Goal: Task Accomplishment & Management: Use online tool/utility

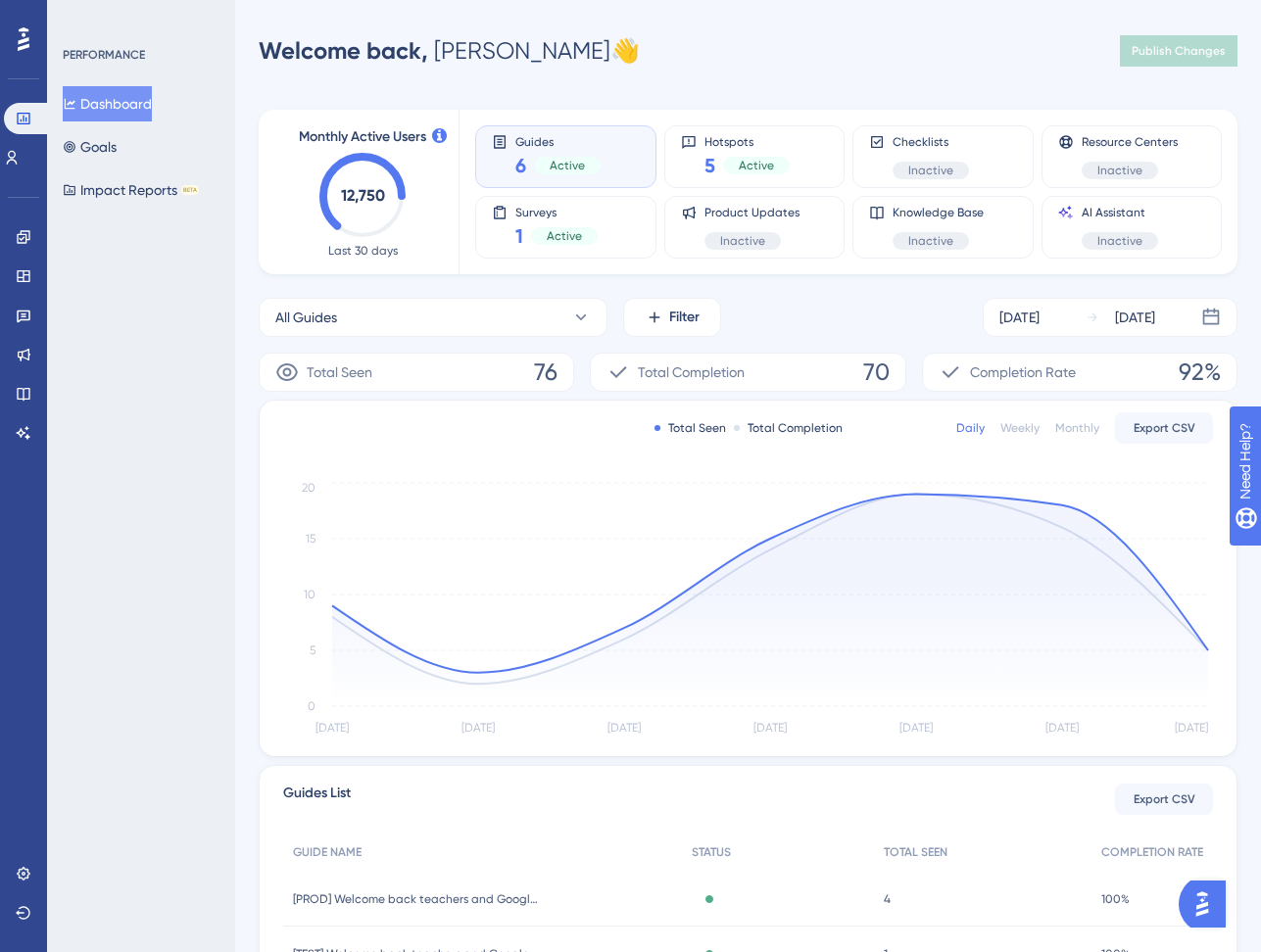
click at [153, 368] on div "PERFORMANCE Dashboard Goals Impact Reports BETA" at bounding box center [141, 476] width 188 height 952
click at [769, 44] on div "Welcome back, [PERSON_NAME] 👋 Publish Changes" at bounding box center [748, 50] width 979 height 39
click at [18, 233] on icon at bounding box center [24, 237] width 16 height 16
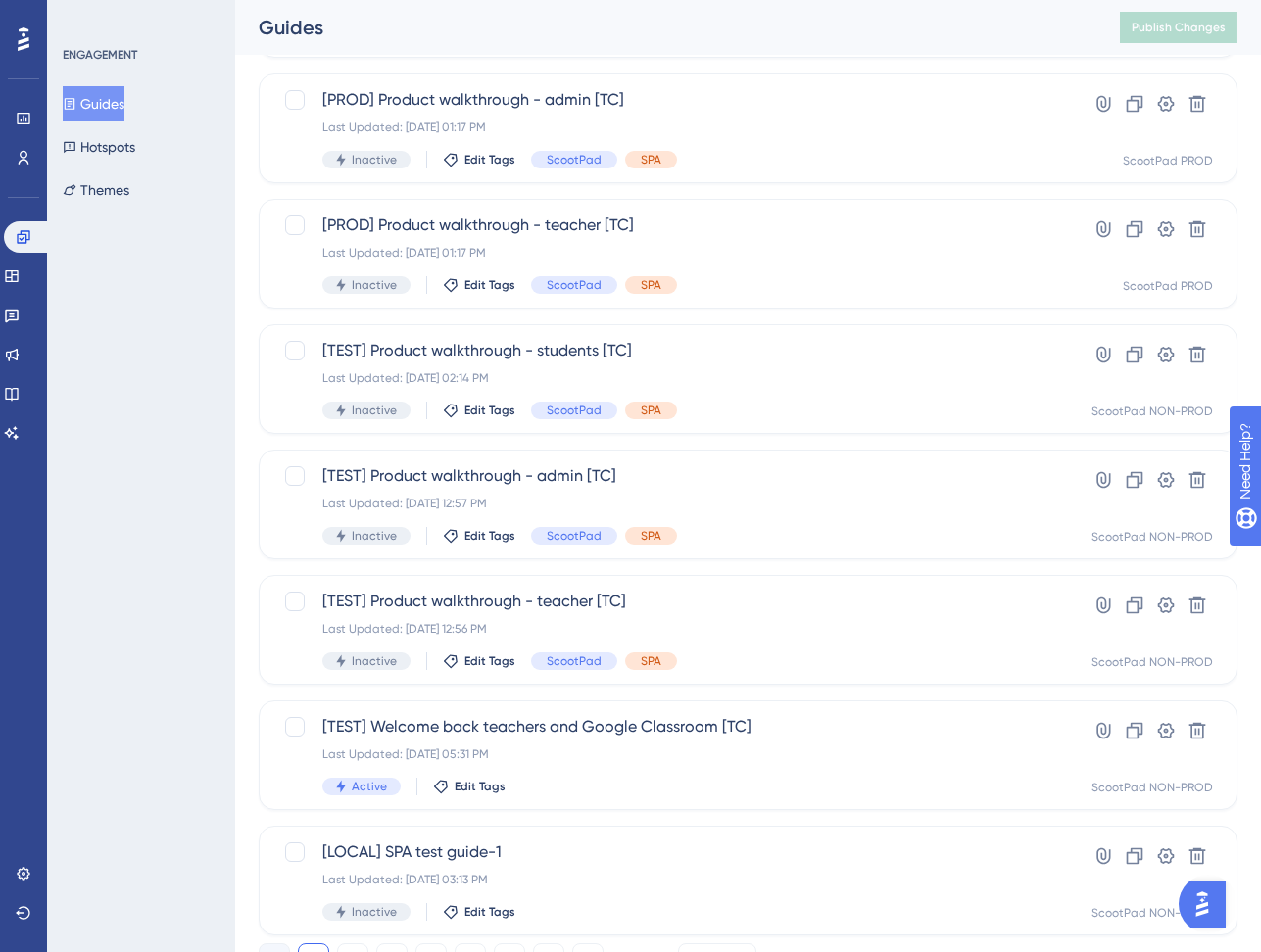
scroll to position [568, 0]
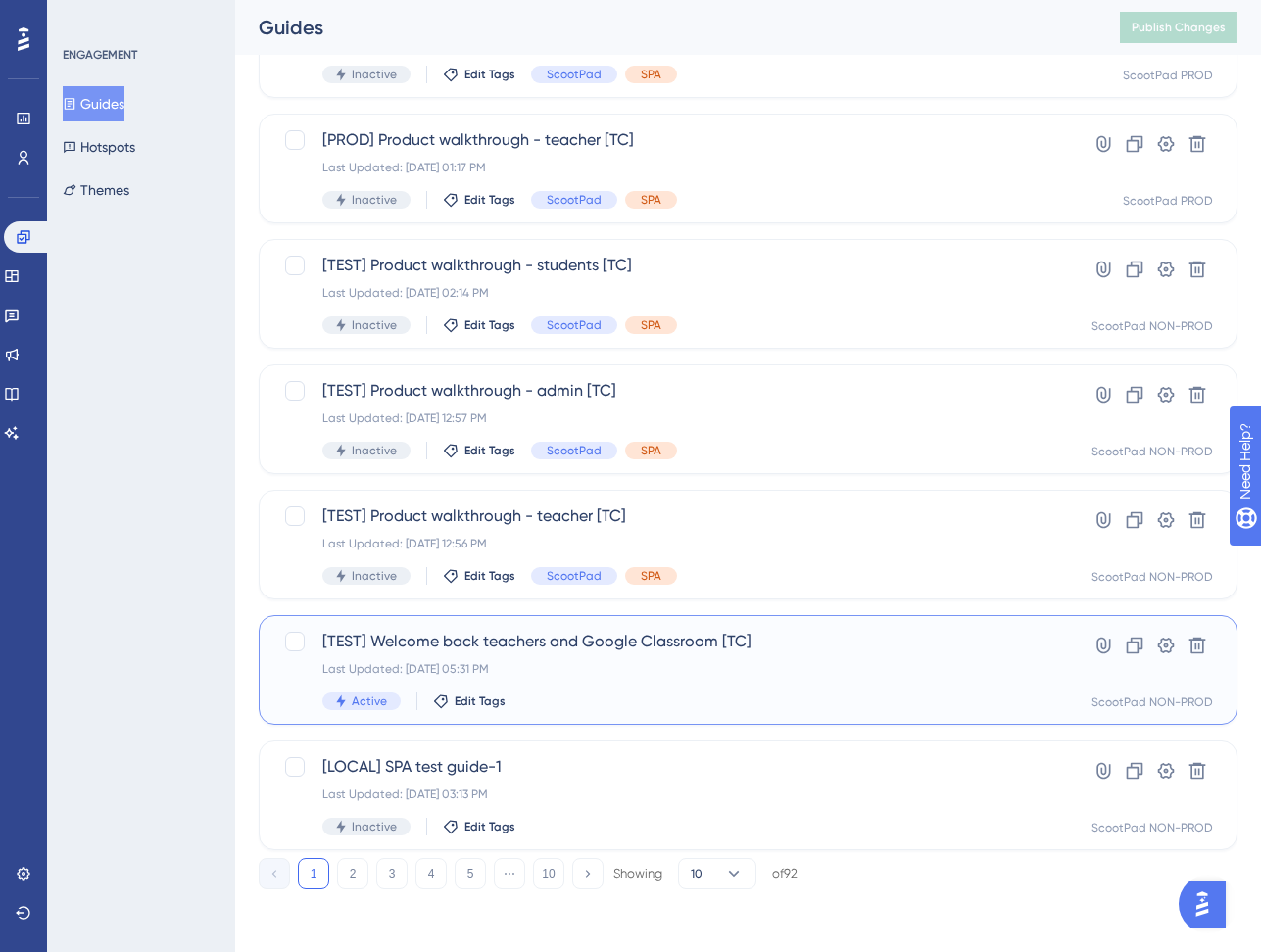
click at [627, 661] on div "Last Updated: [DATE] 05:31 PM" at bounding box center [669, 669] width 695 height 16
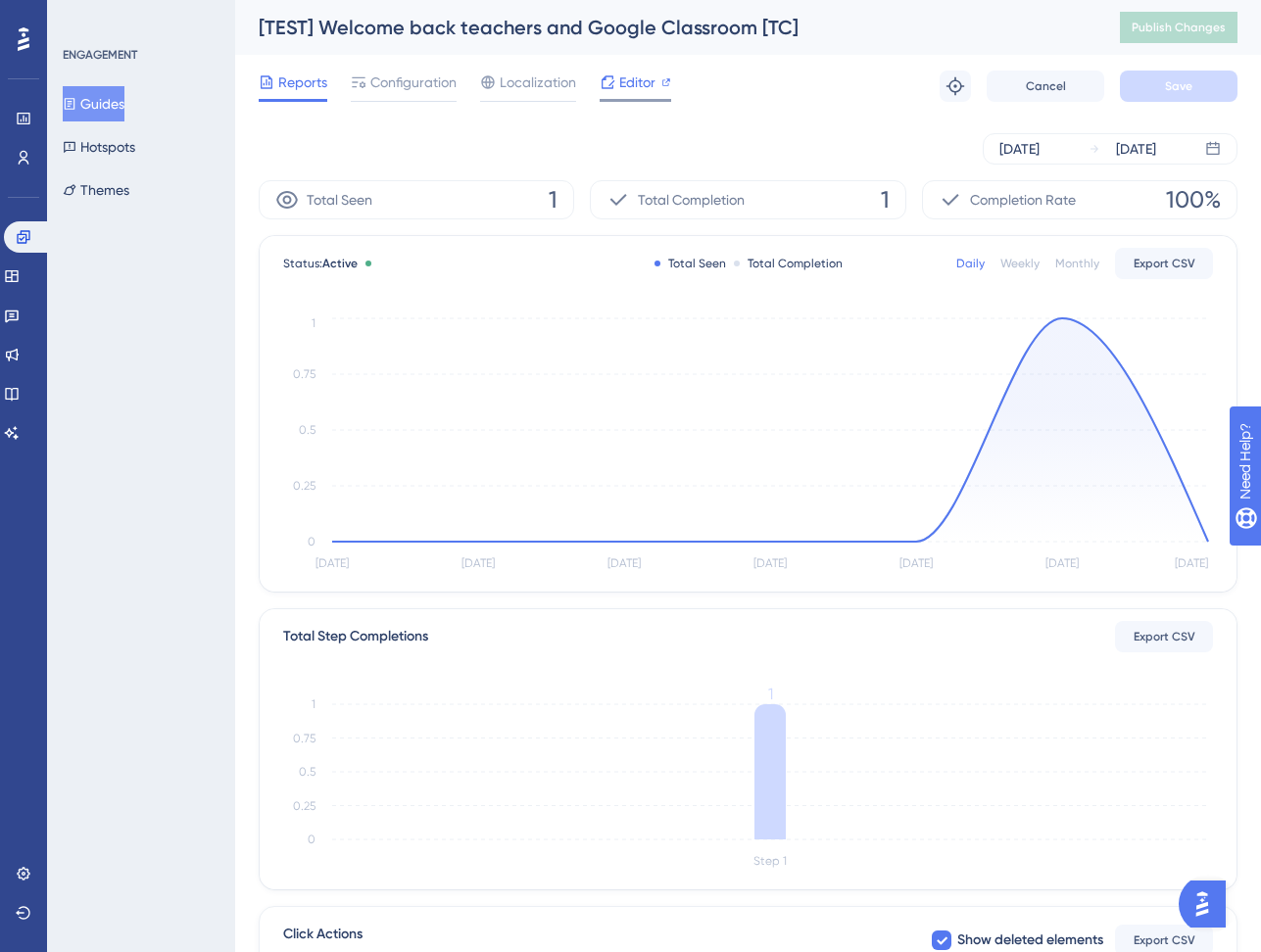
click at [639, 83] on span "Editor" at bounding box center [637, 83] width 36 height 24
click at [374, 85] on span "Configuration" at bounding box center [413, 83] width 86 height 24
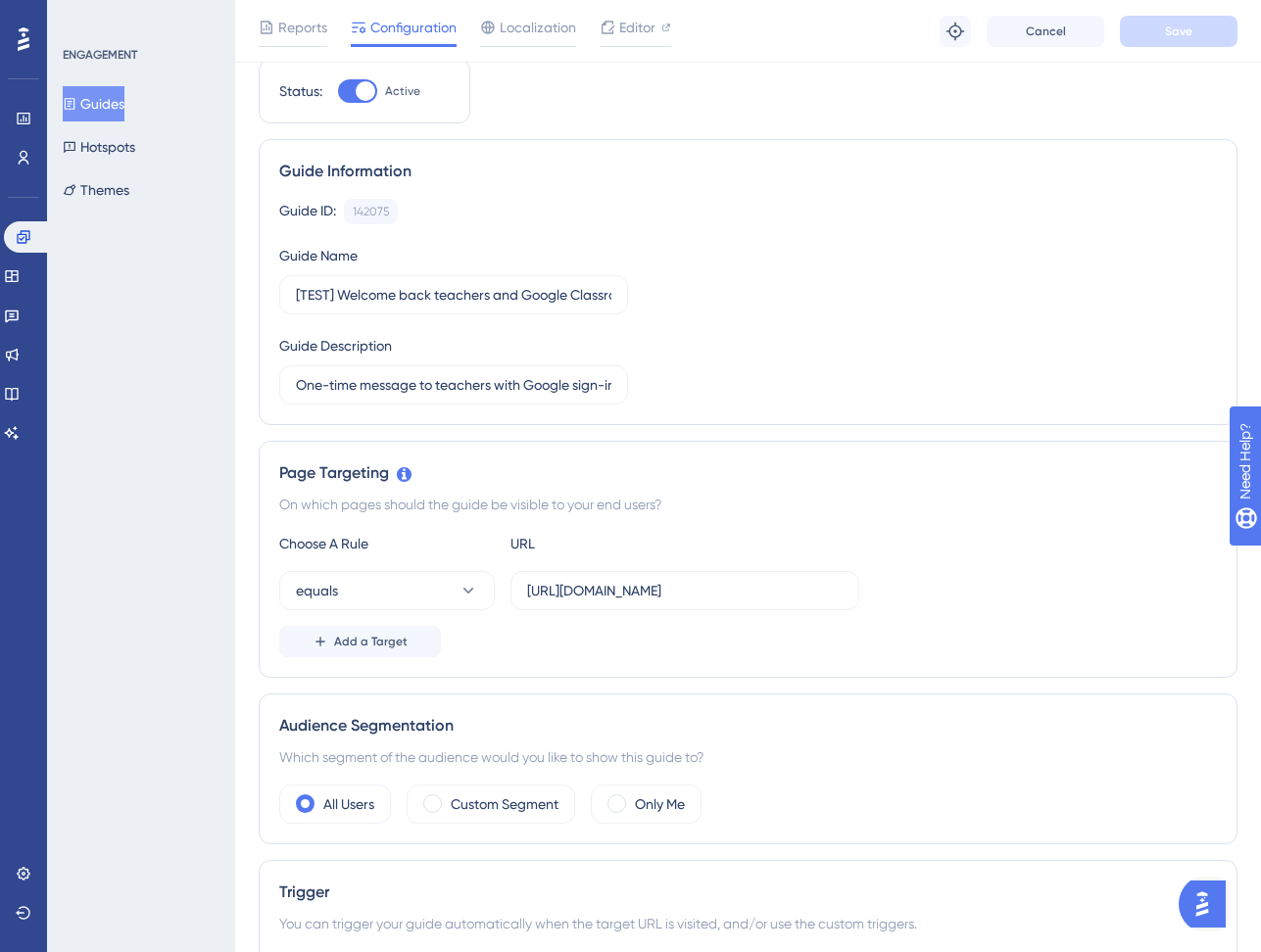
scroll to position [64, 0]
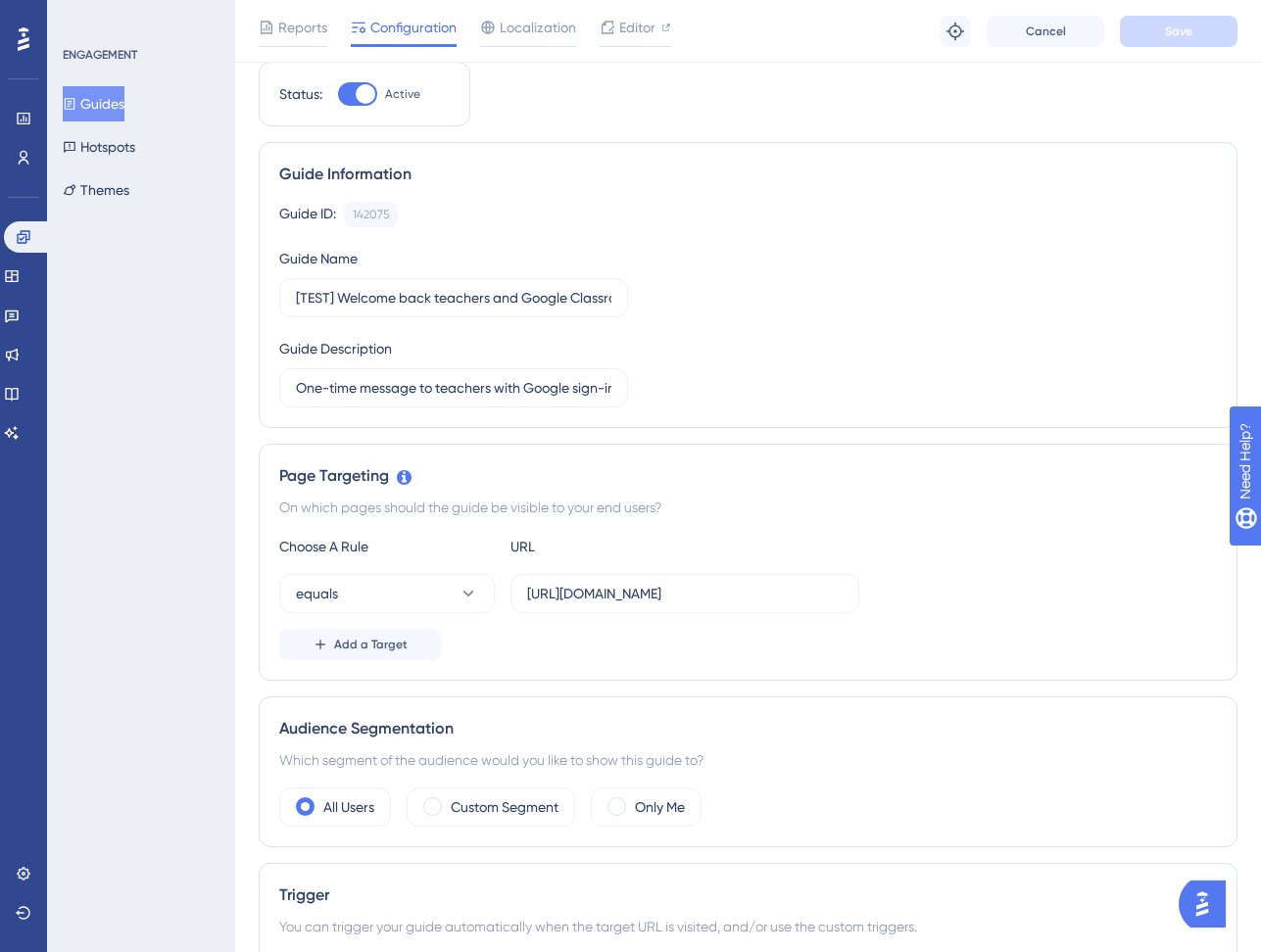
click at [152, 523] on div "ENGAGEMENT Guides Hotspots Themes" at bounding box center [141, 476] width 188 height 952
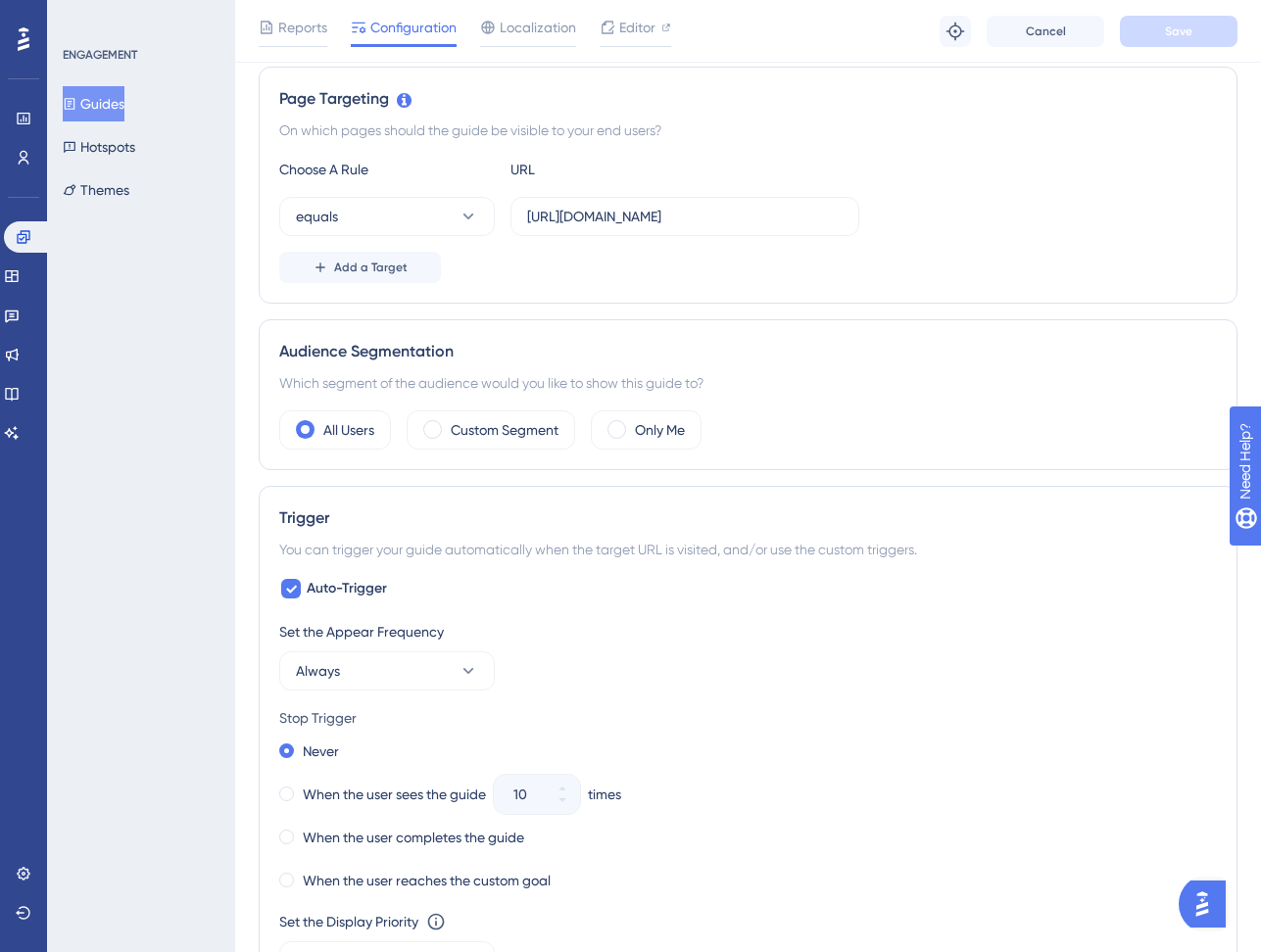
scroll to position [445, 0]
